Goal: Find contact information: Find contact information

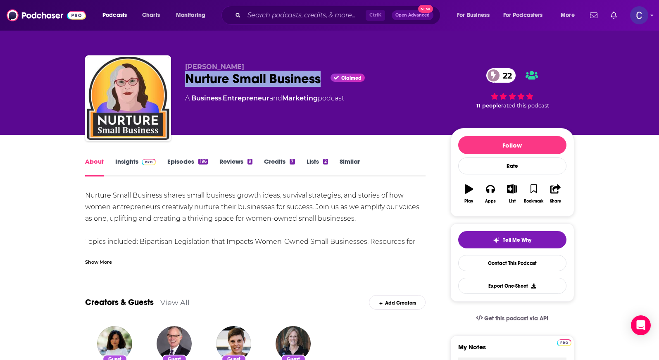
drag, startPoint x: 186, startPoint y: 75, endPoint x: 322, endPoint y: 76, distance: 135.4
click at [322, 76] on div "Nurture Small Business Claimed 22" at bounding box center [311, 79] width 252 height 16
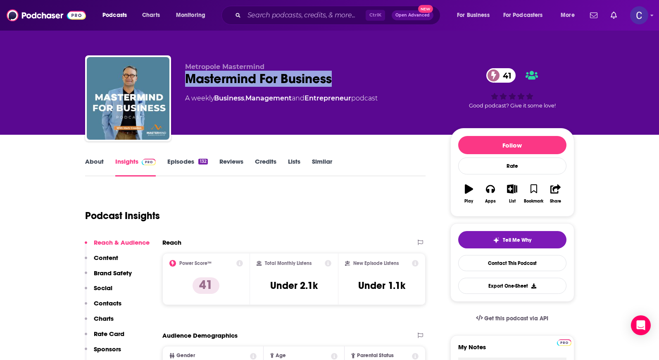
drag, startPoint x: 187, startPoint y: 78, endPoint x: 333, endPoint y: 74, distance: 146.6
click at [333, 74] on div "Mastermind For Business 41" at bounding box center [311, 79] width 252 height 16
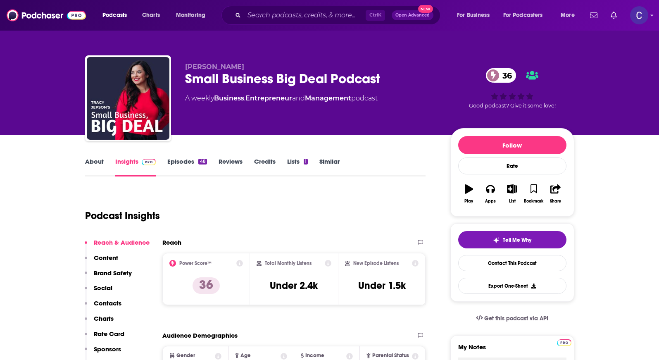
click at [176, 160] on link "Episodes 48" at bounding box center [186, 166] width 39 height 19
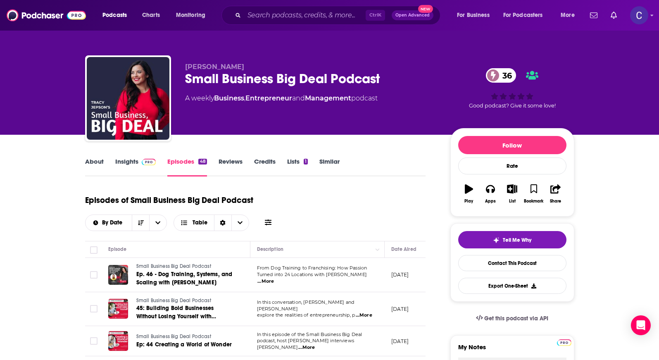
click at [89, 159] on link "About" at bounding box center [94, 166] width 19 height 19
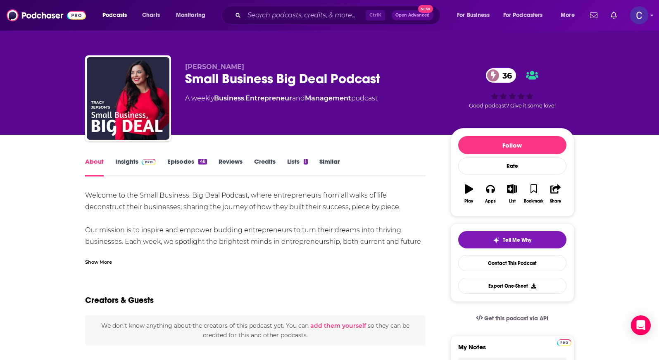
click at [103, 263] on div "Show More" at bounding box center [98, 261] width 27 height 8
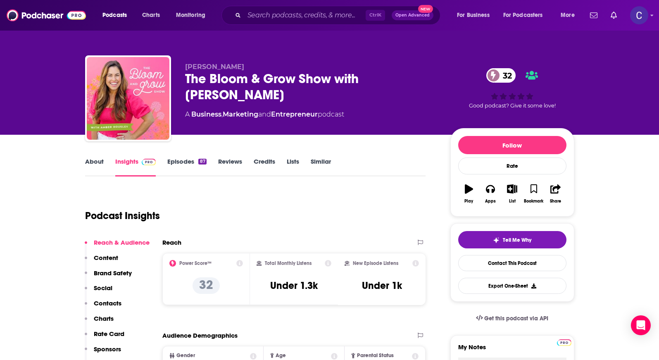
click at [179, 164] on link "Episodes 87" at bounding box center [186, 166] width 39 height 19
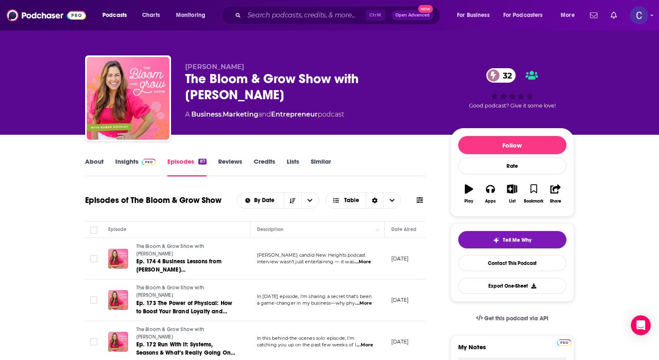
click at [91, 162] on link "About" at bounding box center [94, 166] width 19 height 19
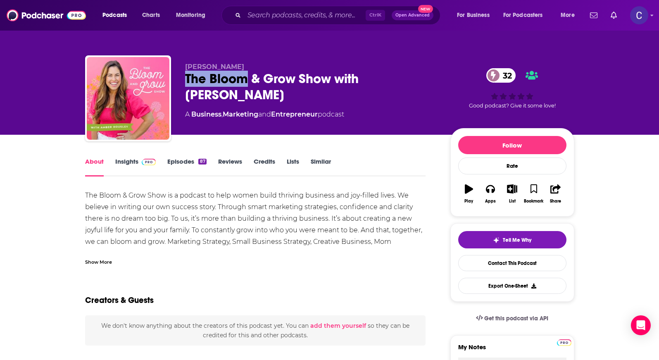
drag, startPoint x: 186, startPoint y: 72, endPoint x: 247, endPoint y: 79, distance: 61.1
click at [247, 79] on div "The Bloom & Grow Show with Amber Housley 32" at bounding box center [311, 87] width 252 height 32
copy h1 "The Bloom"
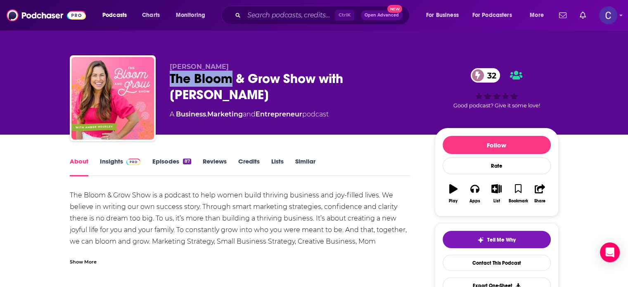
click at [121, 159] on link "Insights" at bounding box center [120, 166] width 41 height 19
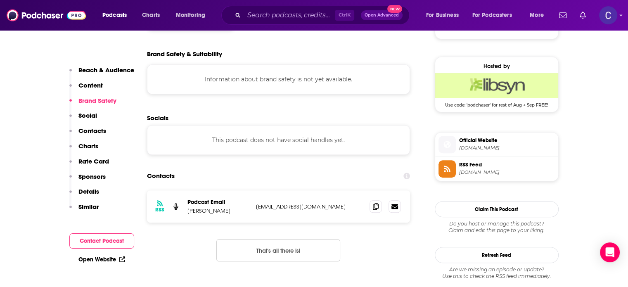
scroll to position [619, 0]
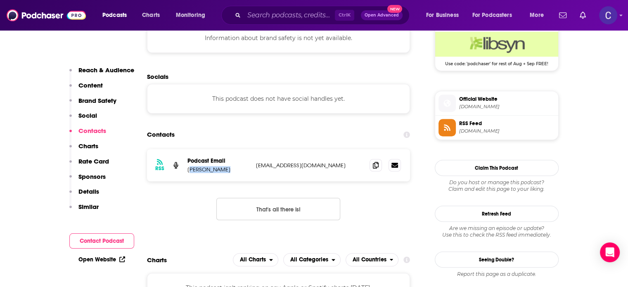
drag, startPoint x: 189, startPoint y: 171, endPoint x: 211, endPoint y: 173, distance: 22.4
click at [229, 173] on p "Amber Housley" at bounding box center [218, 169] width 62 height 7
drag, startPoint x: 187, startPoint y: 171, endPoint x: 231, endPoint y: 175, distance: 44.4
click at [231, 175] on div "RSS Podcast Email Amber Housley hello@amberhousley.com hello@amberhousley.com" at bounding box center [278, 165] width 263 height 32
copy p "Amber Housley"
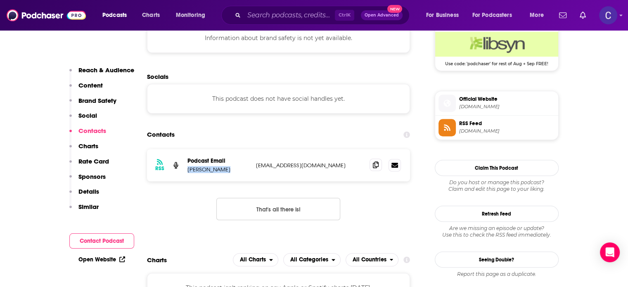
click at [374, 166] on icon at bounding box center [376, 164] width 6 height 7
click at [377, 167] on icon at bounding box center [376, 164] width 6 height 7
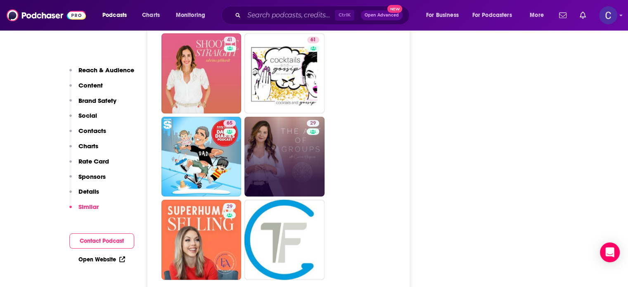
scroll to position [2230, 0]
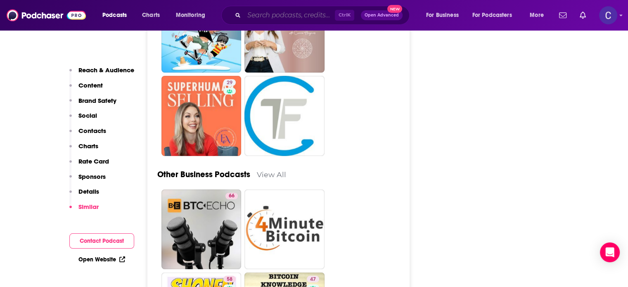
click at [278, 12] on input "Search podcasts, credits, & more..." at bounding box center [289, 15] width 91 height 13
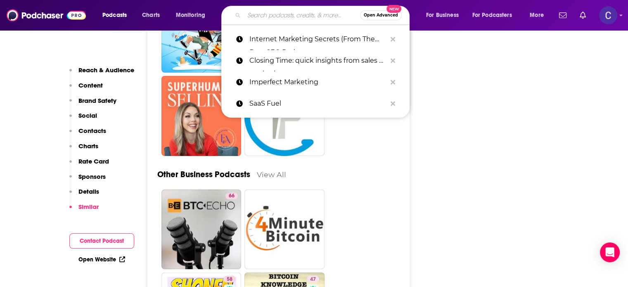
click at [282, 15] on input "Search podcasts, credits, & more..." at bounding box center [302, 15] width 116 height 13
paste input "The Uncommon Way"
type input "The Uncommon Way"
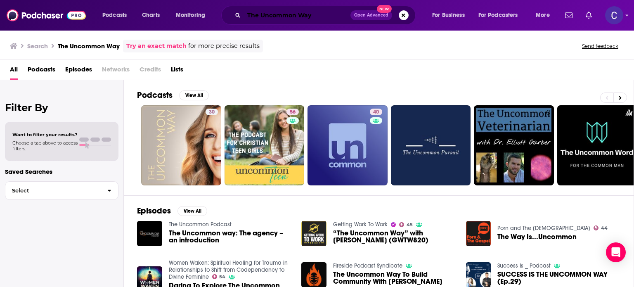
click at [180, 14] on div "Podcasts Charts Monitoring The Uncommon Way Open Advanced New For Business For …" at bounding box center [327, 15] width 461 height 19
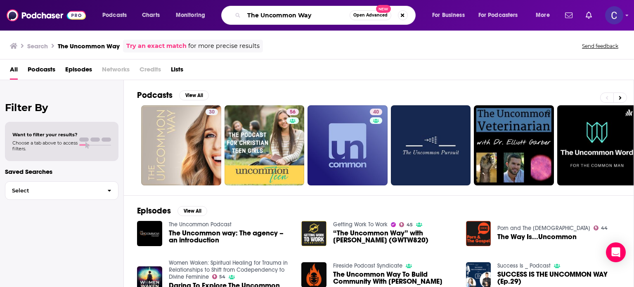
paste input "Badass Women in Business"
type input "Badass Women in Business"
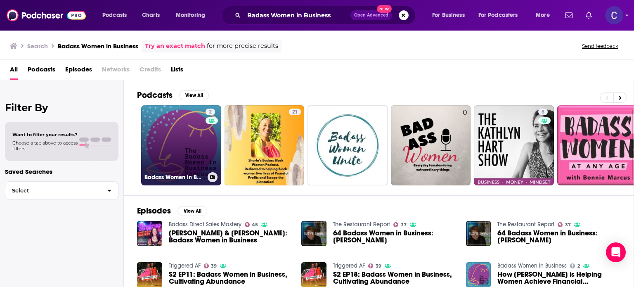
click at [192, 150] on link "2 Badass Women in Business" at bounding box center [181, 145] width 80 height 80
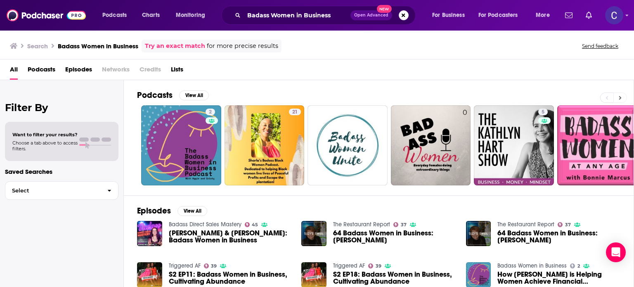
click at [621, 97] on icon at bounding box center [620, 98] width 3 height 6
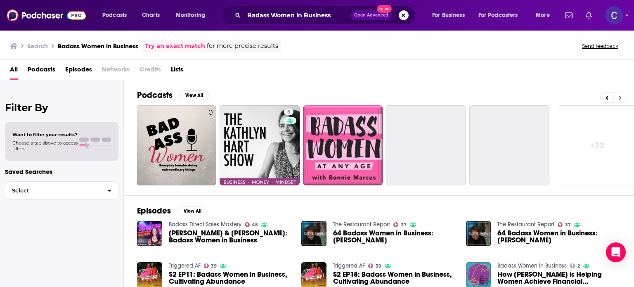
scroll to position [0, 261]
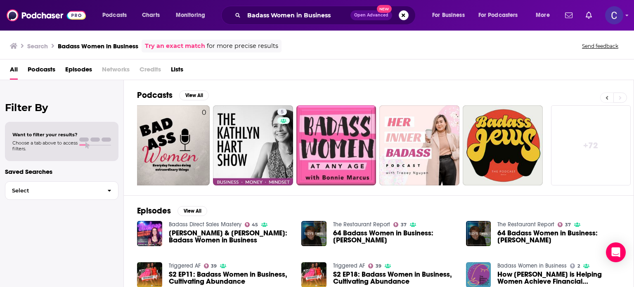
click at [610, 97] on button at bounding box center [606, 97] width 13 height 10
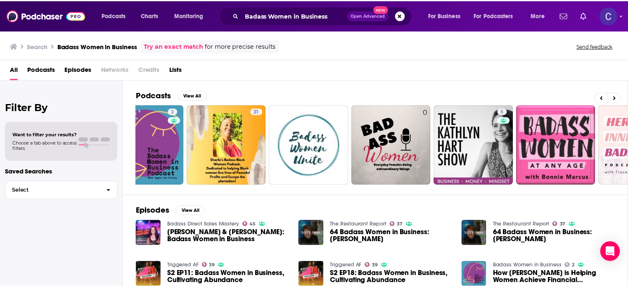
scroll to position [0, 0]
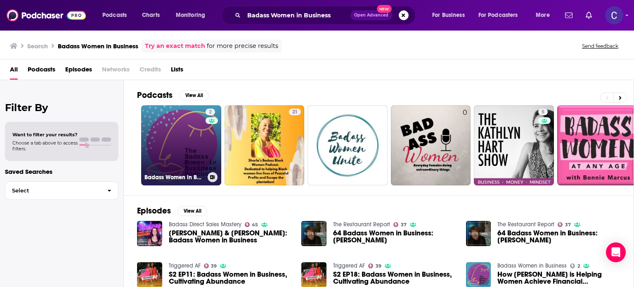
click at [182, 130] on link "2 Badass Women in Business" at bounding box center [181, 145] width 80 height 80
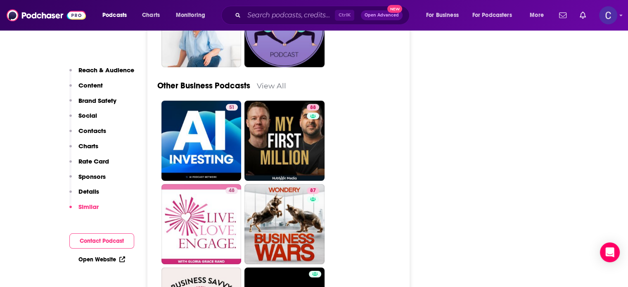
scroll to position [2519, 0]
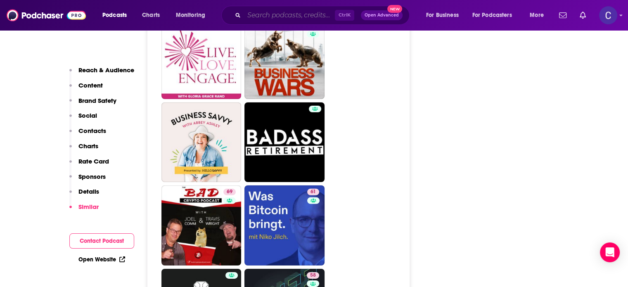
click at [275, 15] on input "Search podcasts, credits, & more..." at bounding box center [289, 15] width 91 height 13
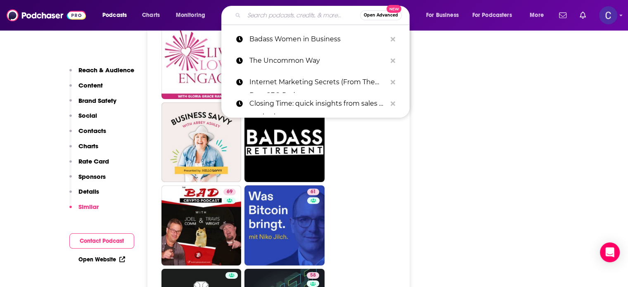
paste input "Make It Happen"
type input "Make It Happen"
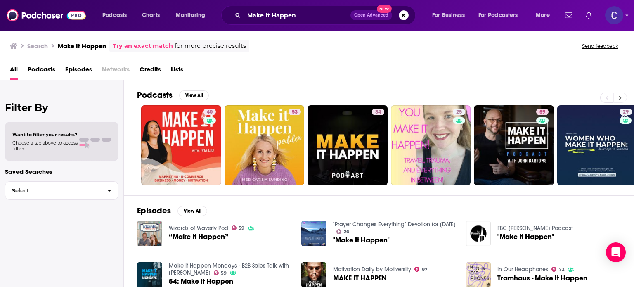
click at [625, 94] on button at bounding box center [621, 97] width 14 height 10
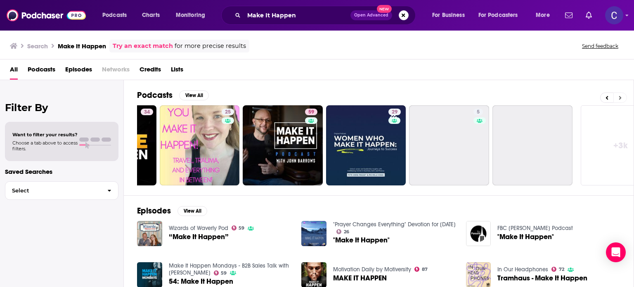
scroll to position [0, 261]
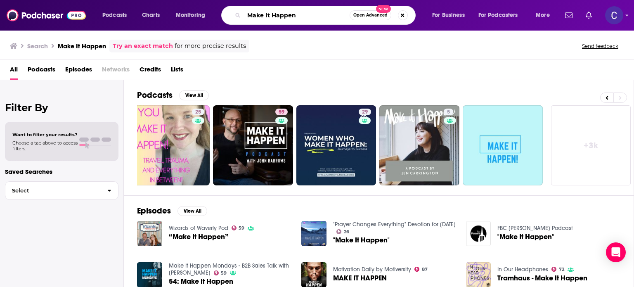
drag, startPoint x: 314, startPoint y: 12, endPoint x: 159, endPoint y: 3, distance: 155.1
click at [154, 17] on div "Podcasts Charts Monitoring Make It Happen Open Advanced New For Business For Po…" at bounding box center [327, 15] width 461 height 19
paste input ": Business Coaching & Growth Strategy for Women Entrepreneurs"
type input "Make It Happen: Business Coaching & Growth Strategy for Women Entrepreneurs"
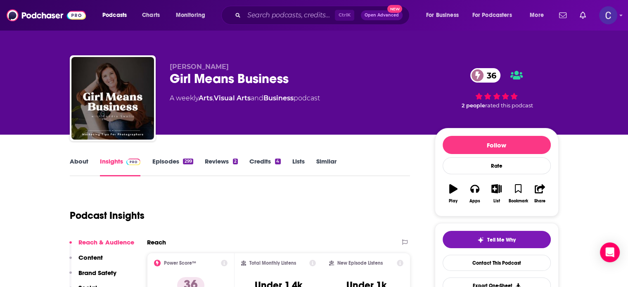
click at [77, 160] on link "About" at bounding box center [79, 166] width 19 height 19
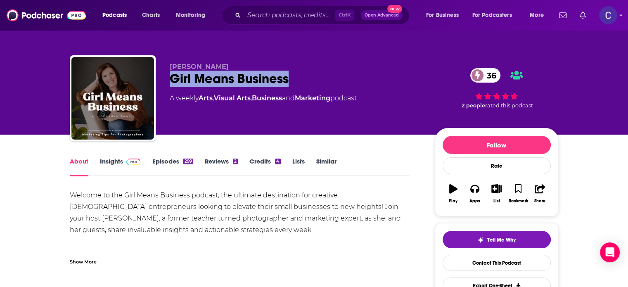
drag, startPoint x: 168, startPoint y: 74, endPoint x: 297, endPoint y: 78, distance: 128.5
click at [295, 78] on div "Kendra Swalls Girl Means Business 36 A weekly Arts , Visual Arts , Business and…" at bounding box center [314, 99] width 489 height 89
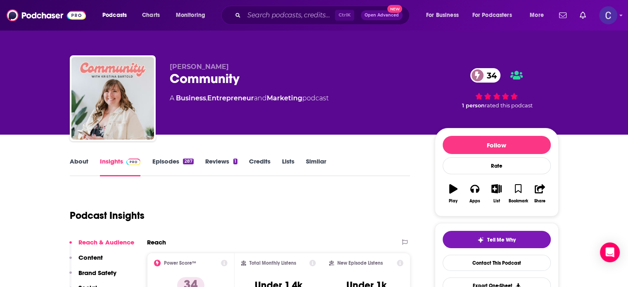
scroll to position [83, 0]
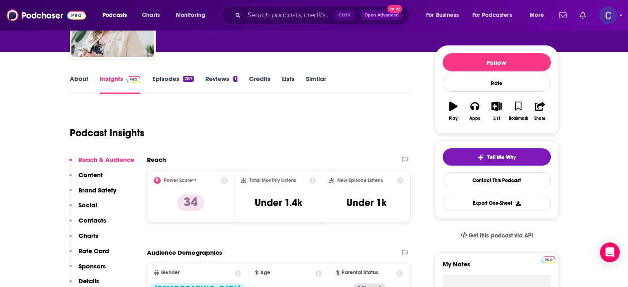
drag, startPoint x: 69, startPoint y: 79, endPoint x: 135, endPoint y: 92, distance: 68.1
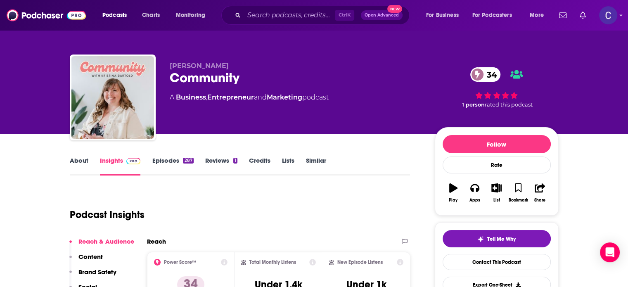
scroll to position [0, 0]
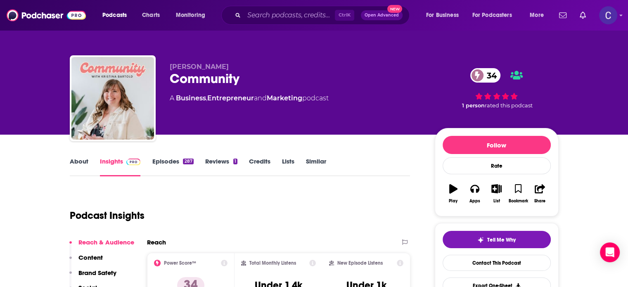
click at [80, 160] on link "About" at bounding box center [79, 166] width 19 height 19
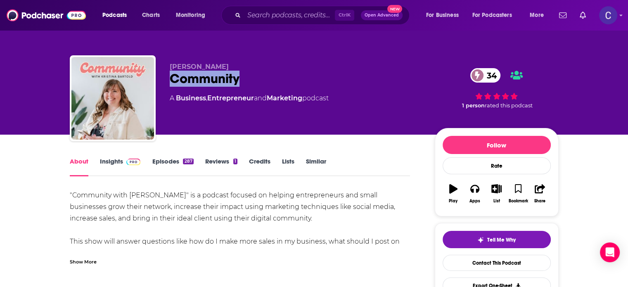
drag, startPoint x: 173, startPoint y: 76, endPoint x: 251, endPoint y: 80, distance: 78.2
click at [251, 80] on div "Community 34" at bounding box center [296, 79] width 252 height 16
copy h1 "Community"
click at [106, 161] on link "Insights" at bounding box center [120, 166] width 41 height 19
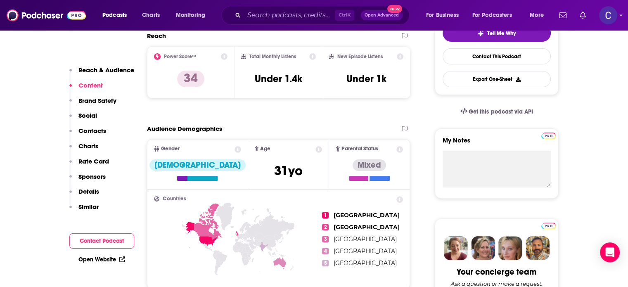
scroll to position [537, 0]
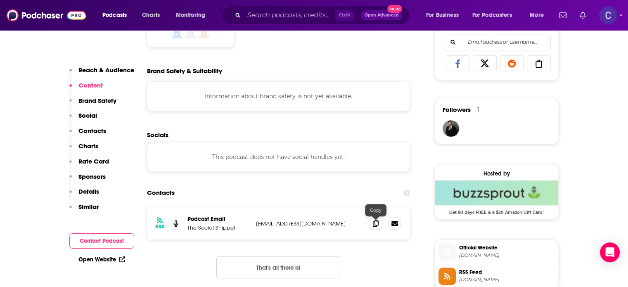
drag, startPoint x: 375, startPoint y: 223, endPoint x: 621, endPoint y: 218, distance: 245.7
click at [376, 222] on icon at bounding box center [376, 223] width 6 height 7
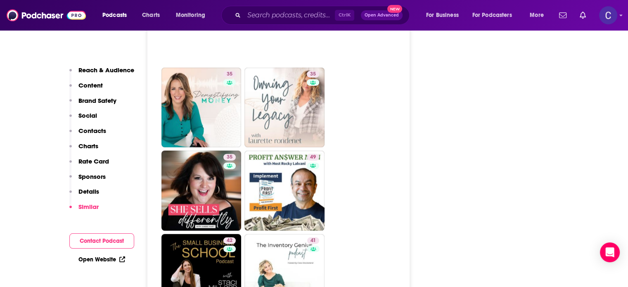
scroll to position [2023, 0]
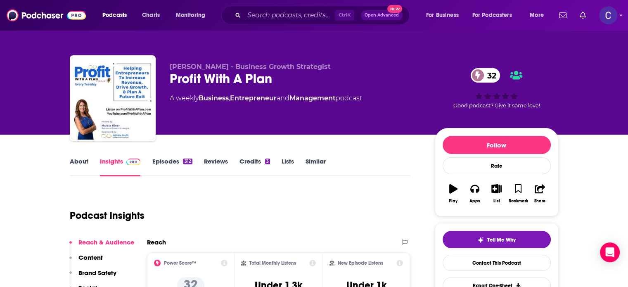
click at [80, 161] on link "About" at bounding box center [79, 166] width 19 height 19
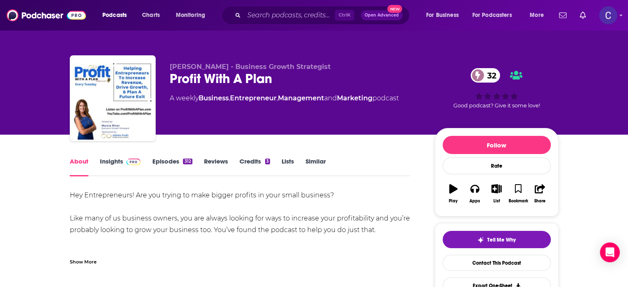
click at [169, 160] on link "Episodes 312" at bounding box center [172, 166] width 40 height 19
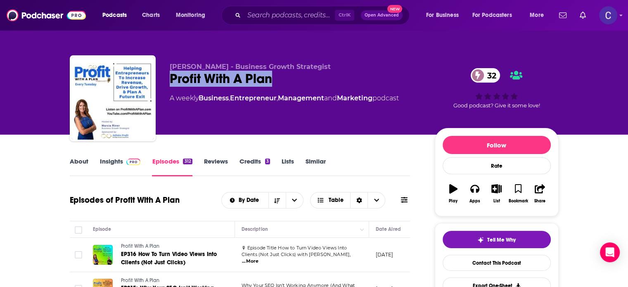
drag, startPoint x: 170, startPoint y: 76, endPoint x: 275, endPoint y: 78, distance: 104.9
click at [275, 78] on div "Profit With A Plan 32" at bounding box center [296, 79] width 252 height 16
copy h2 "Profit With A Plan"
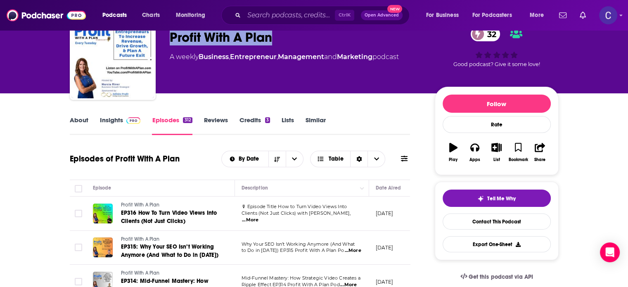
click at [114, 120] on link "Insights" at bounding box center [120, 125] width 41 height 19
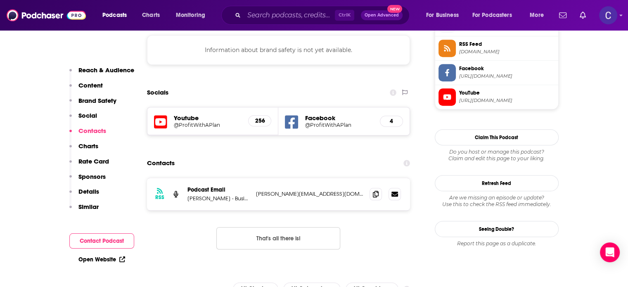
scroll to position [785, 0]
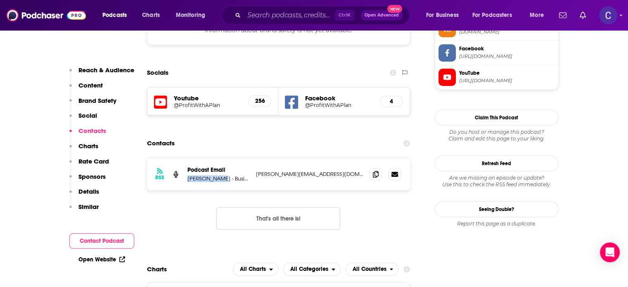
drag, startPoint x: 189, startPoint y: 131, endPoint x: 220, endPoint y: 133, distance: 31.0
click at [220, 175] on p "Marcia Riner - Business Growth Strategist" at bounding box center [218, 178] width 62 height 7
copy p "Marcia Riner"
drag, startPoint x: 376, startPoint y: 124, endPoint x: 629, endPoint y: 122, distance: 253.1
click at [376, 171] on icon at bounding box center [376, 174] width 6 height 7
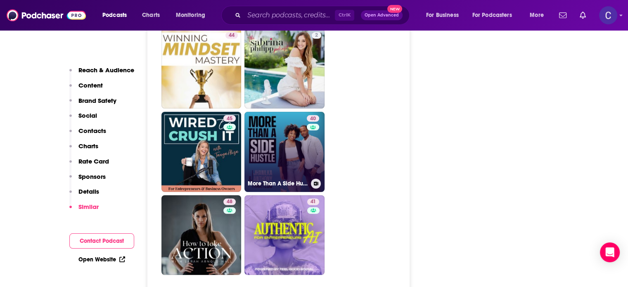
scroll to position [2312, 0]
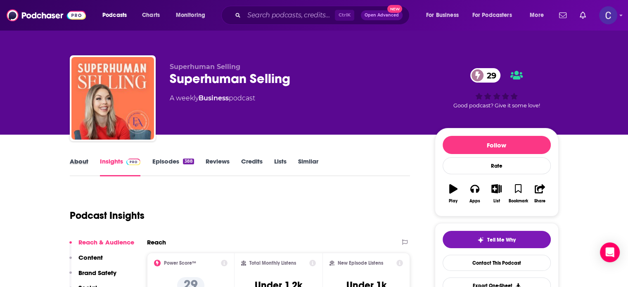
click at [88, 161] on div "About" at bounding box center [85, 166] width 30 height 19
click at [83, 161] on link "About" at bounding box center [79, 166] width 19 height 19
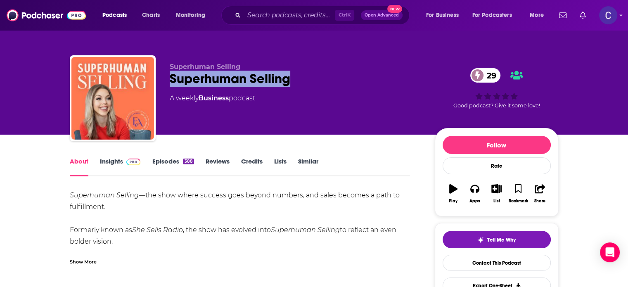
drag, startPoint x: 168, startPoint y: 81, endPoint x: 315, endPoint y: 87, distance: 147.1
click at [315, 87] on div "Superhuman Selling Superhuman Selling 29 A weekly Business podcast 29 Good podc…" at bounding box center [314, 99] width 489 height 89
click at [113, 158] on link "Insights" at bounding box center [120, 166] width 41 height 19
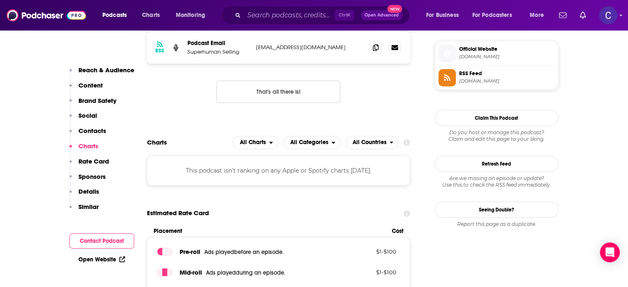
scroll to position [661, 0]
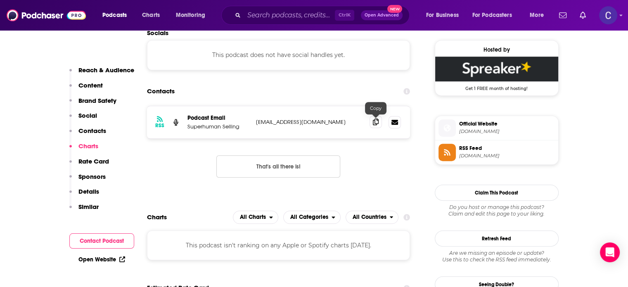
click at [377, 124] on icon at bounding box center [376, 122] width 6 height 7
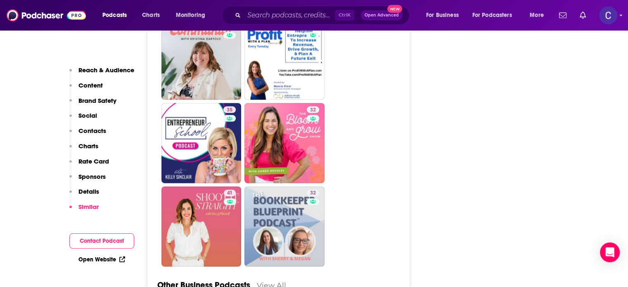
scroll to position [1776, 0]
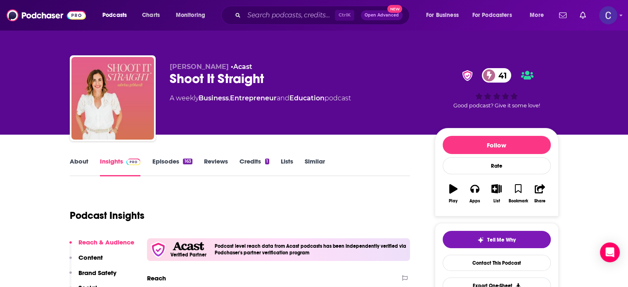
click at [85, 158] on link "About" at bounding box center [79, 166] width 19 height 19
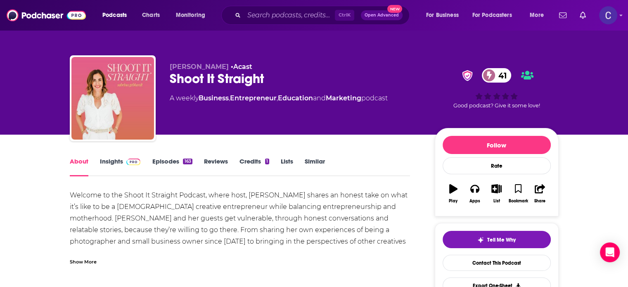
click at [180, 156] on div "About Insights Episodes 163 Reviews Credits 1 Lists Similar" at bounding box center [240, 166] width 341 height 20
click at [175, 160] on link "Episodes 163" at bounding box center [172, 166] width 40 height 19
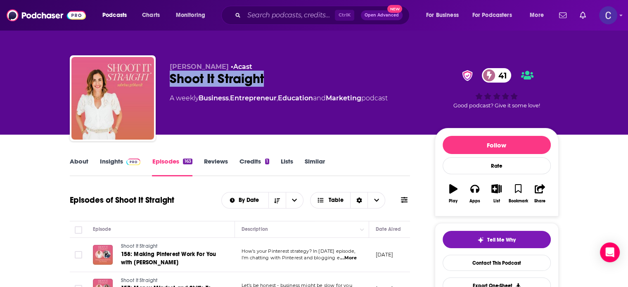
drag, startPoint x: 169, startPoint y: 79, endPoint x: 294, endPoint y: 75, distance: 124.4
click at [289, 80] on div "Shoot It Straight 41" at bounding box center [296, 79] width 252 height 16
copy h2 "Shoot It Straight"
click at [109, 160] on link "Insights" at bounding box center [120, 166] width 41 height 19
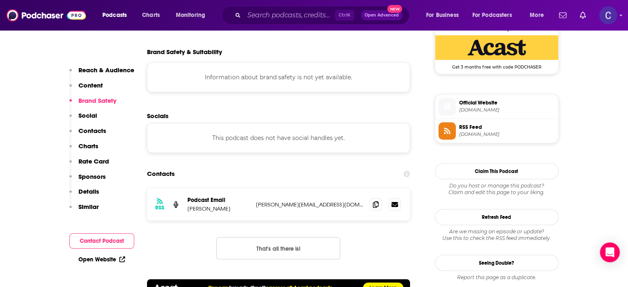
scroll to position [619, 0]
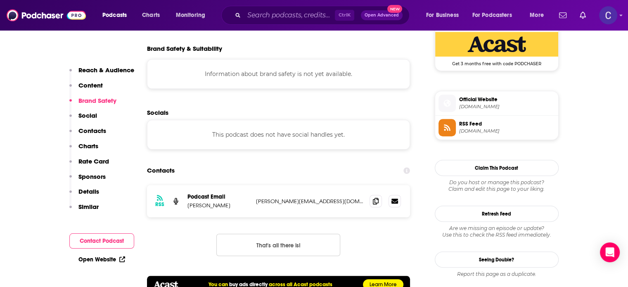
drag, startPoint x: 186, startPoint y: 207, endPoint x: 233, endPoint y: 209, distance: 47.6
click at [233, 209] on div "RSS Podcast Email Sabrina Gebhardt sabrina@sabrinagebhardt.com sabrina@sabrinag…" at bounding box center [278, 201] width 263 height 32
copy p "Sabrina Gebhardt"
drag, startPoint x: 375, startPoint y: 202, endPoint x: 616, endPoint y: 145, distance: 247.4
click at [375, 202] on icon at bounding box center [376, 201] width 6 height 7
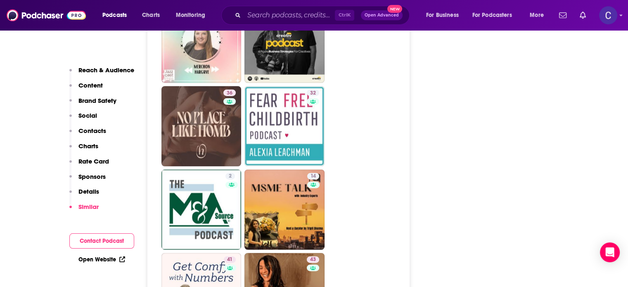
scroll to position [2106, 0]
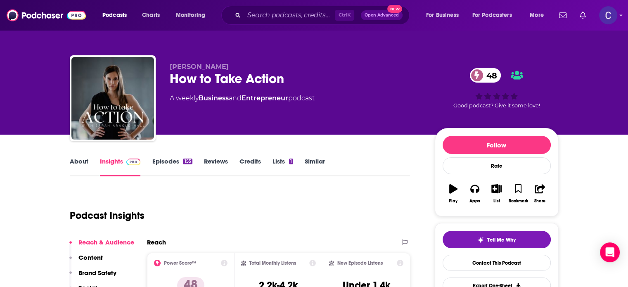
click at [76, 161] on link "About" at bounding box center [79, 166] width 19 height 19
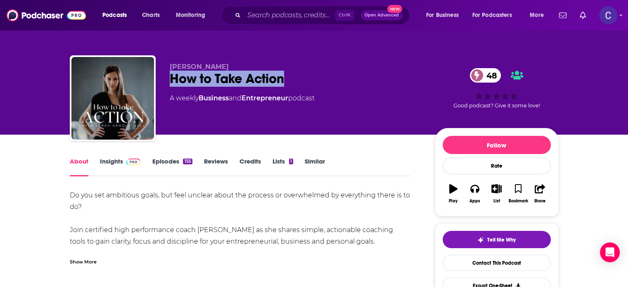
drag, startPoint x: 171, startPoint y: 77, endPoint x: 299, endPoint y: 77, distance: 128.0
click at [299, 77] on div "How to Take Action 48" at bounding box center [296, 79] width 252 height 16
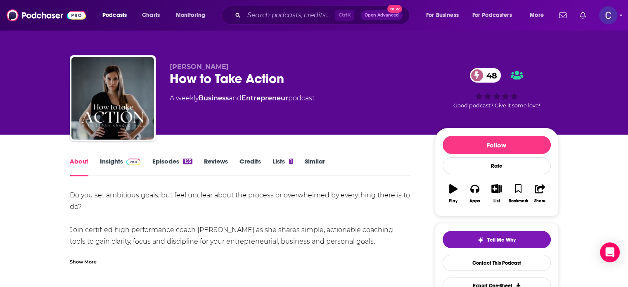
click at [86, 261] on div "Show More" at bounding box center [83, 261] width 27 height 8
click at [170, 159] on link "Episodes 155" at bounding box center [172, 166] width 40 height 19
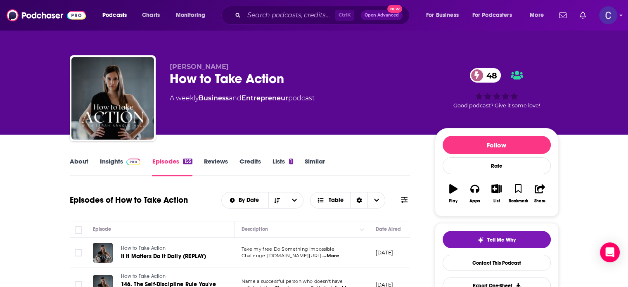
click at [112, 158] on link "Insights" at bounding box center [120, 166] width 41 height 19
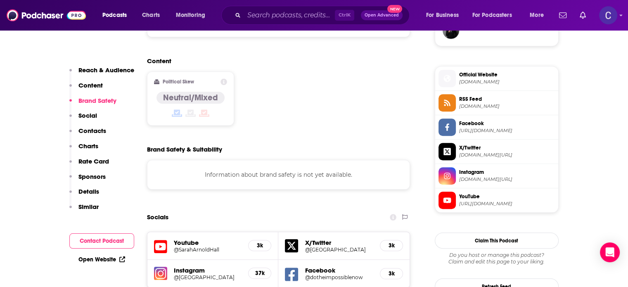
scroll to position [785, 0]
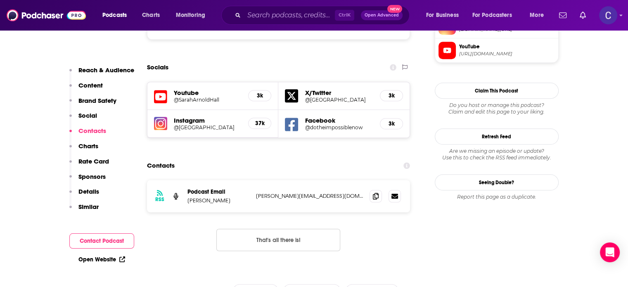
drag, startPoint x: 187, startPoint y: 159, endPoint x: 236, endPoint y: 163, distance: 49.3
click at [236, 197] on p "Sarah Arnold-Hall" at bounding box center [218, 200] width 62 height 7
copy p "Sarah Arnold-Hall"
click at [377, 192] on icon at bounding box center [376, 195] width 6 height 7
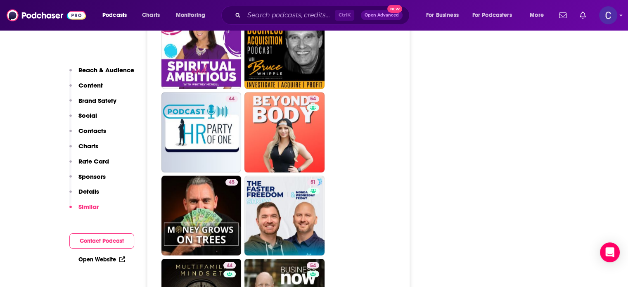
scroll to position [1858, 0]
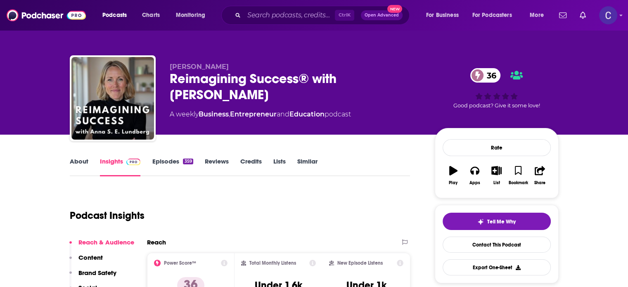
click at [77, 160] on link "About" at bounding box center [79, 166] width 19 height 19
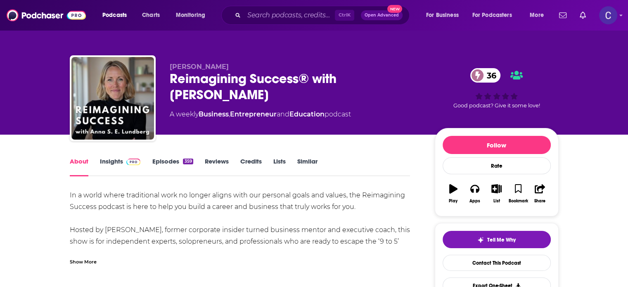
click at [90, 264] on div "Show More" at bounding box center [83, 261] width 27 height 8
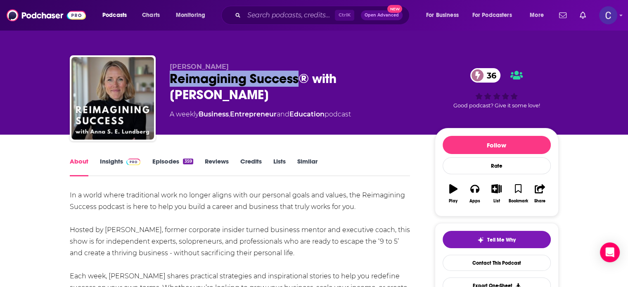
drag, startPoint x: 168, startPoint y: 76, endPoint x: 301, endPoint y: 70, distance: 132.2
click at [297, 77] on div "[PERSON_NAME] Reimagining Success® with [PERSON_NAME] 36 A weekly Business , En…" at bounding box center [314, 99] width 489 height 89
copy h1 "Reimagining Success"
click at [116, 158] on link "Insights" at bounding box center [120, 166] width 41 height 19
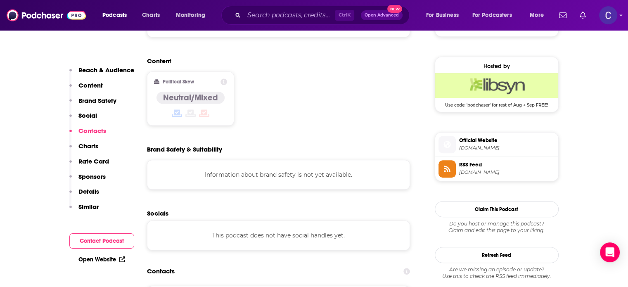
scroll to position [743, 0]
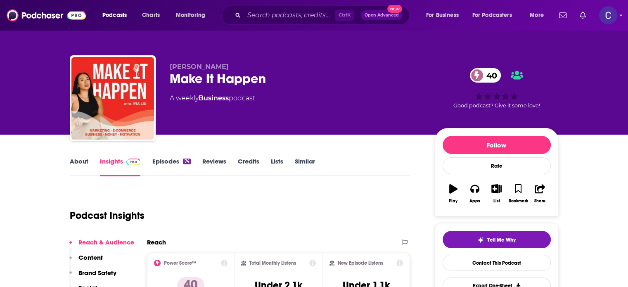
click at [80, 159] on link "About" at bounding box center [79, 166] width 19 height 19
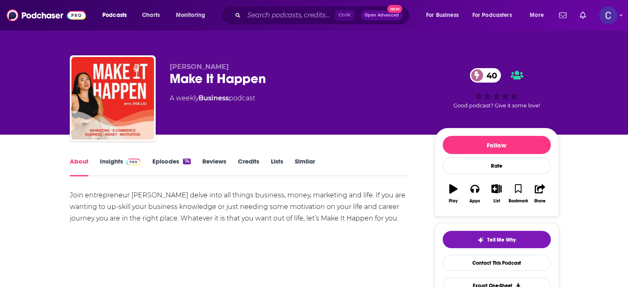
click at [160, 158] on link "Episodes 74" at bounding box center [171, 166] width 38 height 19
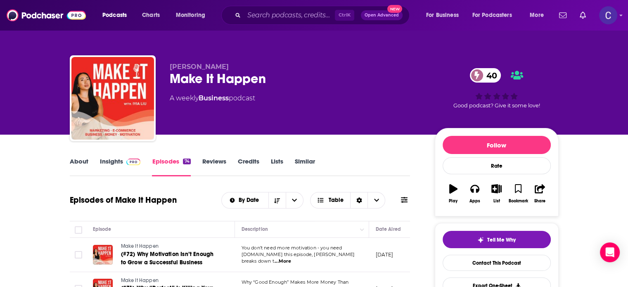
scroll to position [83, 0]
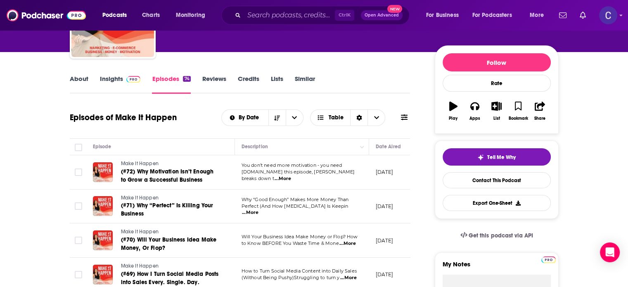
click at [119, 78] on link "Insights" at bounding box center [120, 84] width 41 height 19
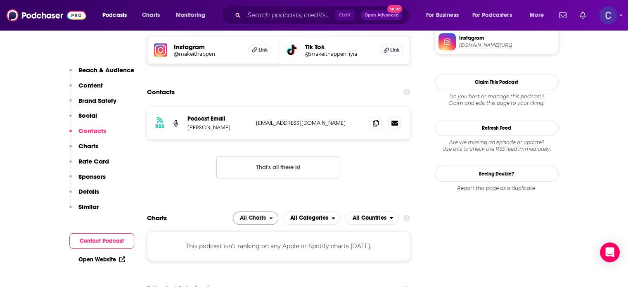
scroll to position [702, 0]
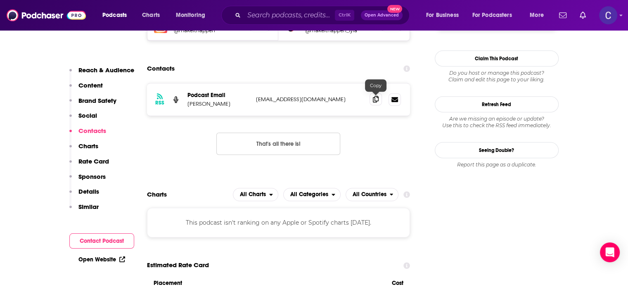
click at [373, 98] on icon at bounding box center [376, 99] width 6 height 7
click at [259, 14] on input "Search podcasts, credits, & more..." at bounding box center [289, 15] width 91 height 13
